Goal: Register for event/course

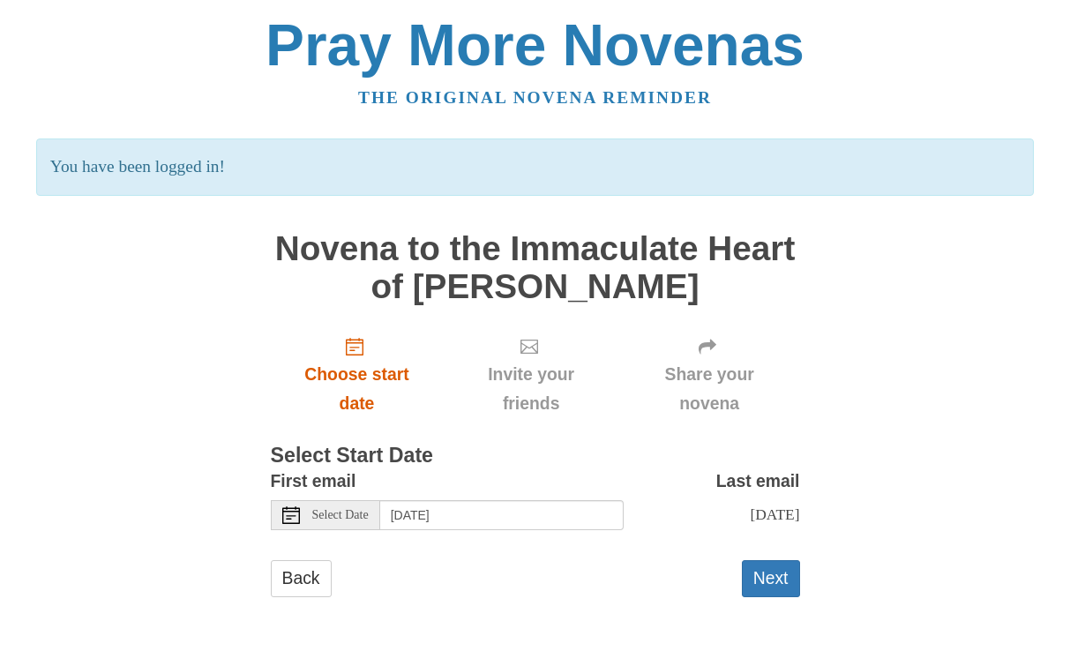
click at [367, 367] on span "Choose start date" at bounding box center [357, 389] width 138 height 58
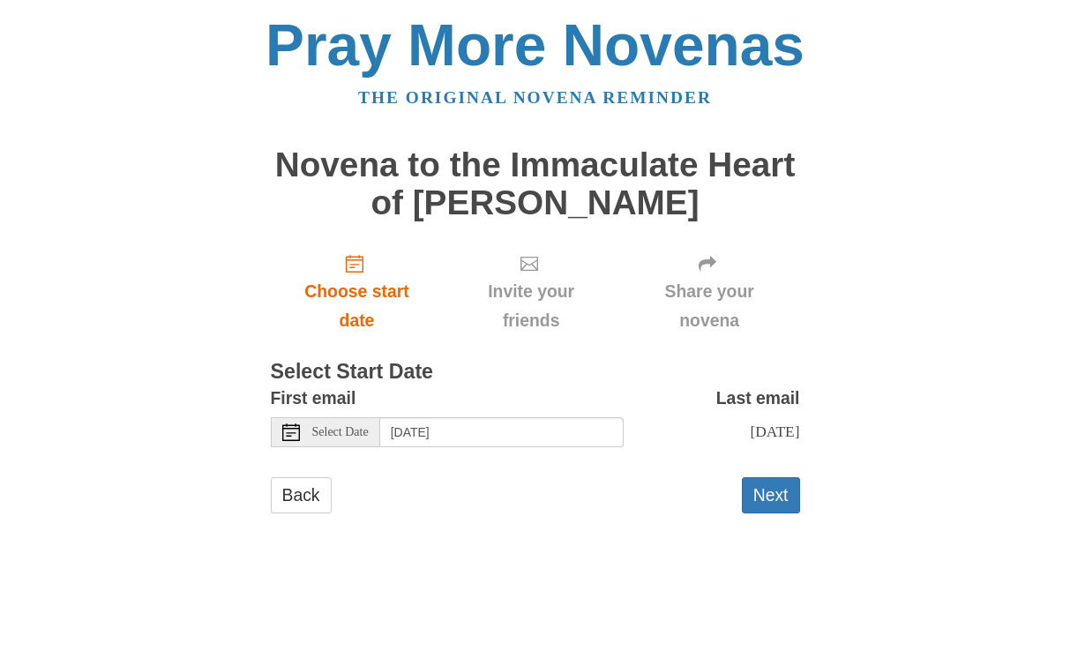
click at [352, 426] on span "Select Date" at bounding box center [340, 432] width 56 height 12
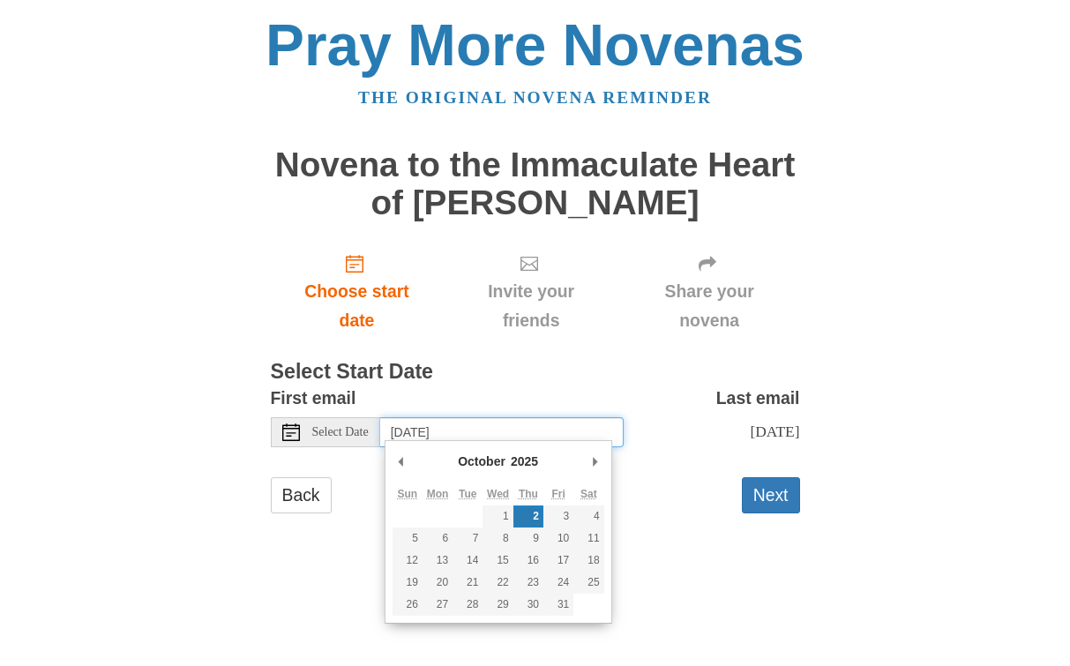
click at [466, 504] on th "Tue" at bounding box center [467, 494] width 30 height 22
type input "Wednesday, October 1st"
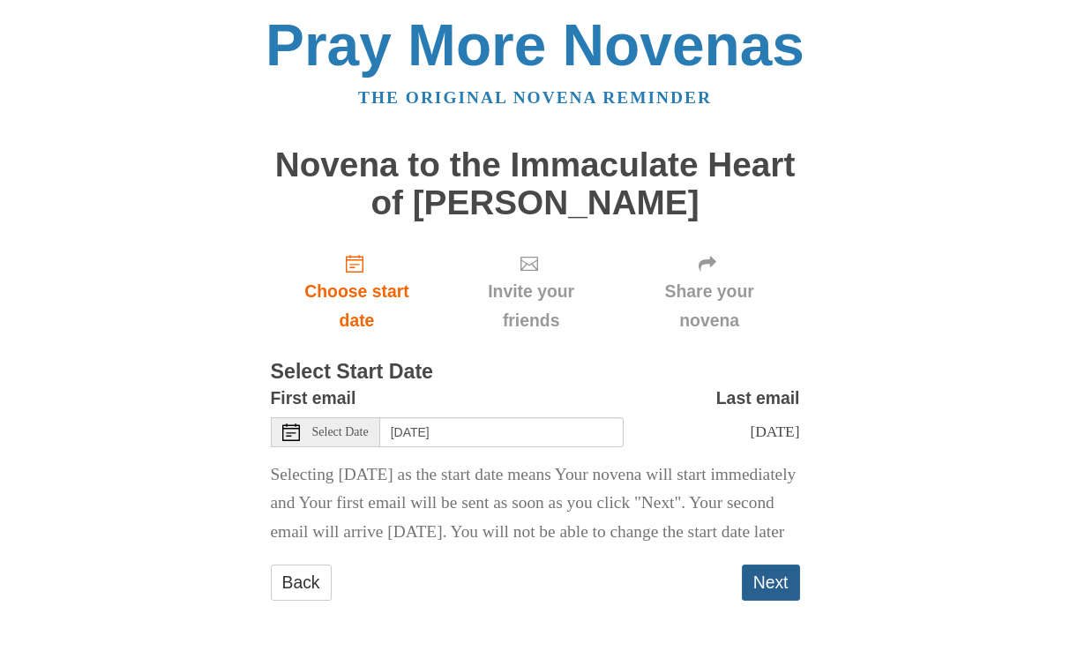
click at [778, 600] on button "Next" at bounding box center [771, 582] width 58 height 36
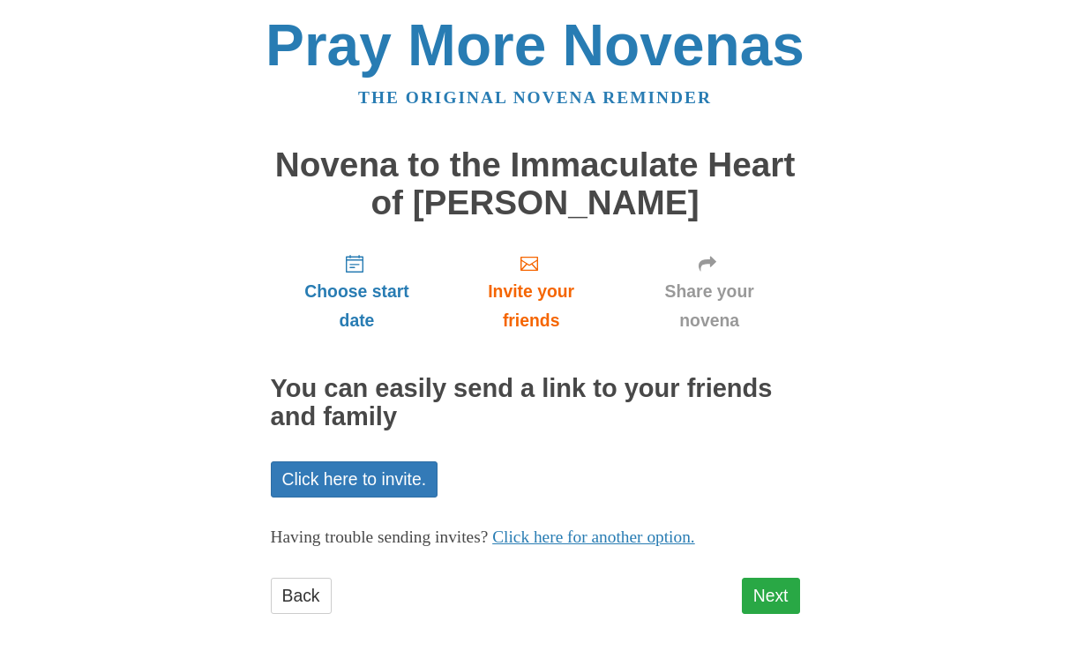
click at [777, 586] on link "Next" at bounding box center [771, 596] width 58 height 36
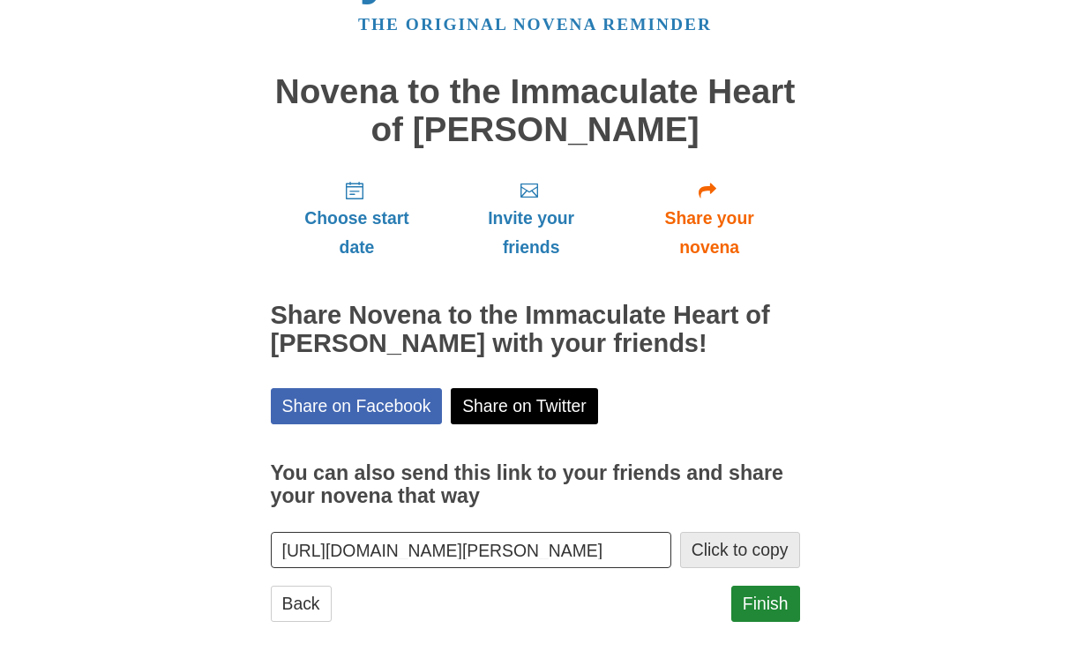
scroll to position [72, 0]
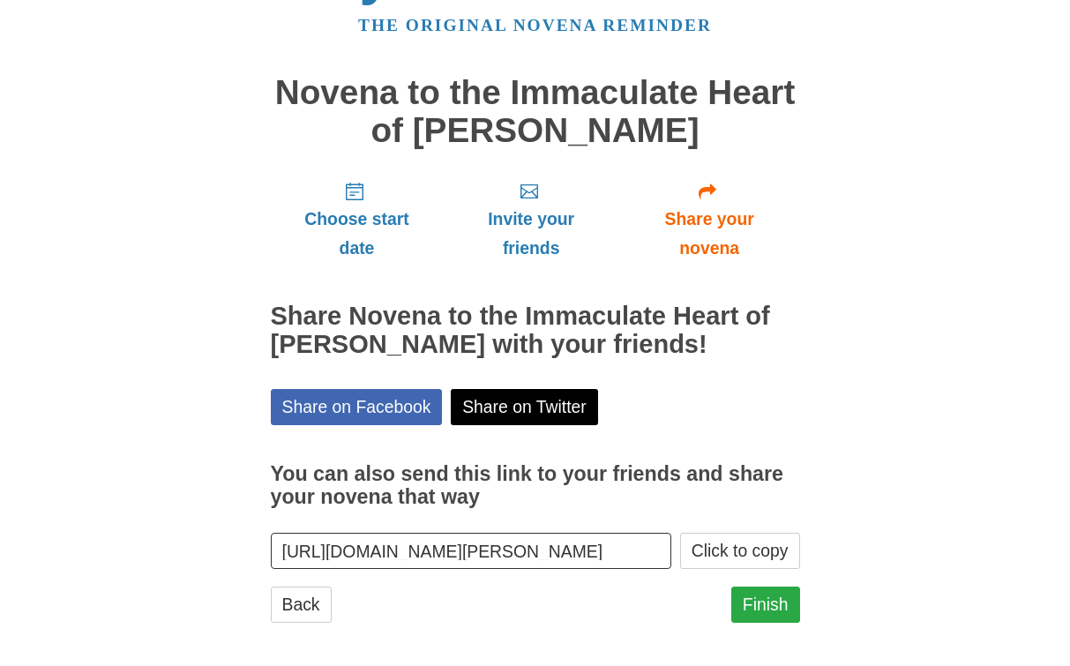
click at [751, 592] on link "Finish" at bounding box center [765, 604] width 69 height 36
